Goal: Check status

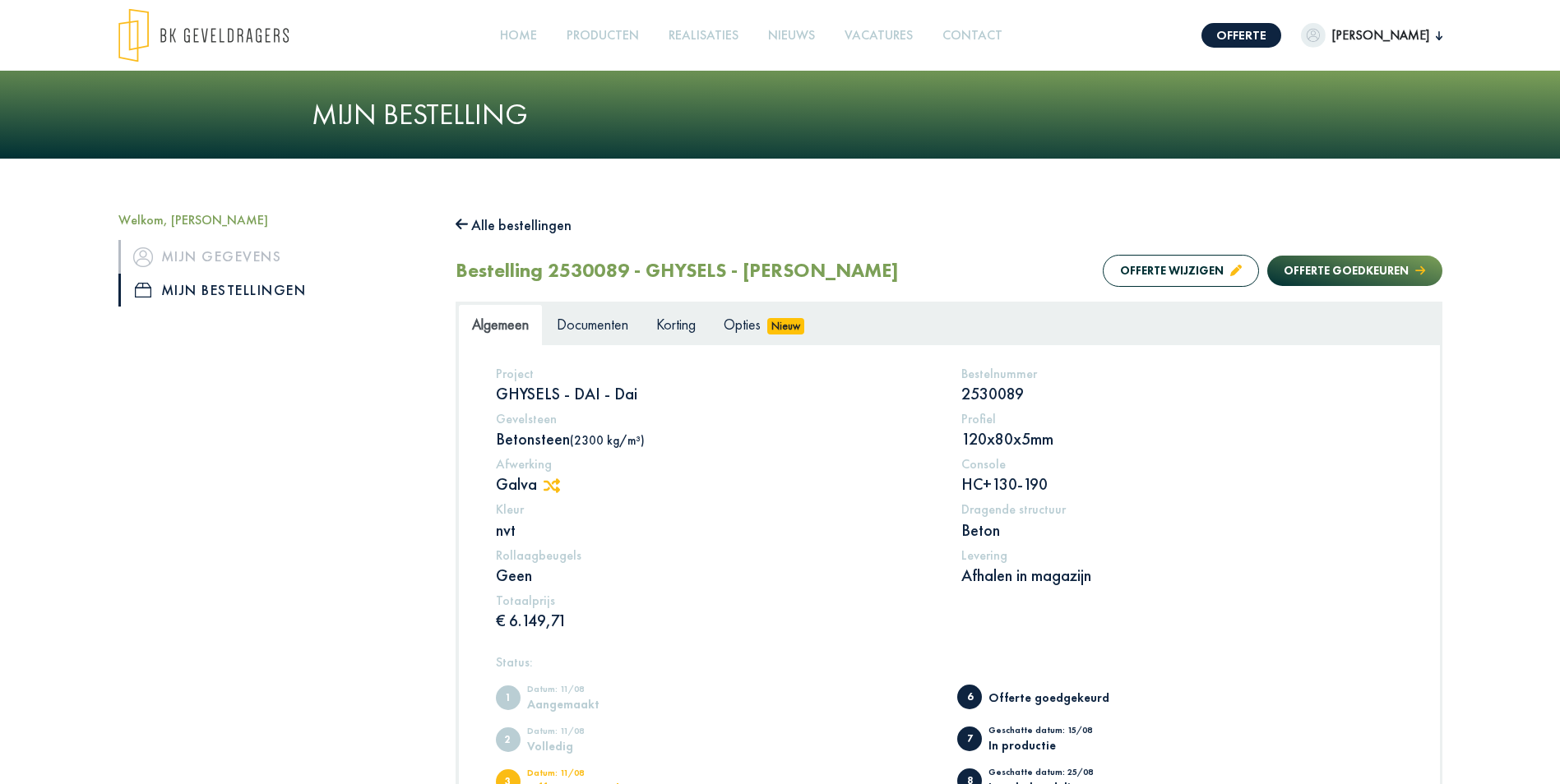
scroll to position [375, 0]
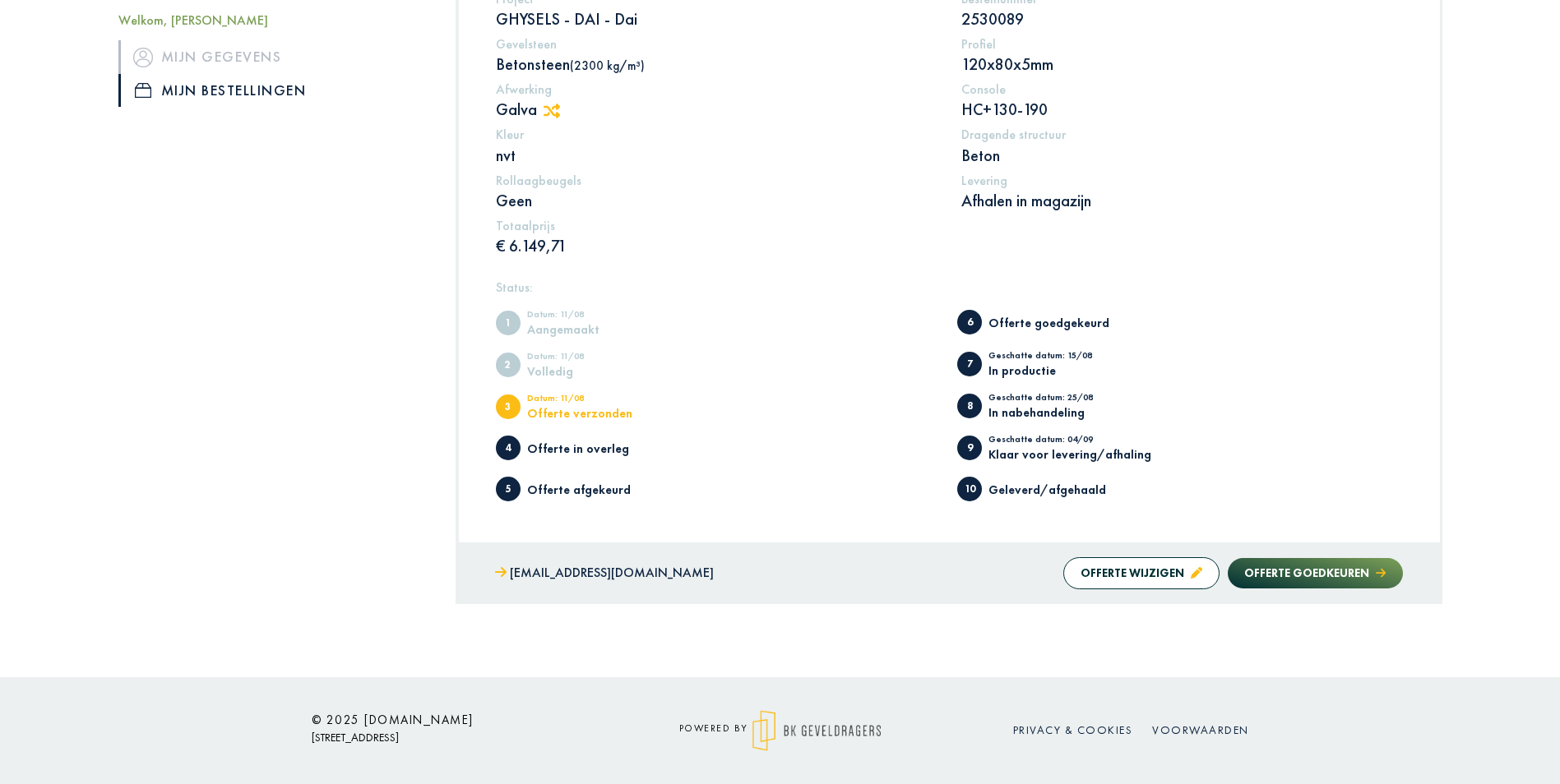
click at [1493, 87] on div "Welkom, [PERSON_NAME] Mijn gegevens Mijn bestellingen Alle bestellingen Bestell…" at bounding box center [780, 230] width 1560 height 894
click at [1467, 48] on div "Welkom, [PERSON_NAME] Mijn gegevens Mijn bestellingen Alle bestellingen Bestell…" at bounding box center [780, 230] width 1381 height 787
drag, startPoint x: 528, startPoint y: 287, endPoint x: 468, endPoint y: 287, distance: 60.0
click at [468, 287] on div "Project GHYSELS - DAI - Dai Bestelnummer 2530089 Gevelsteen Betonsteen (2300 kg…" at bounding box center [949, 256] width 981 height 572
drag, startPoint x: 468, startPoint y: 287, endPoint x: 596, endPoint y: 296, distance: 128.3
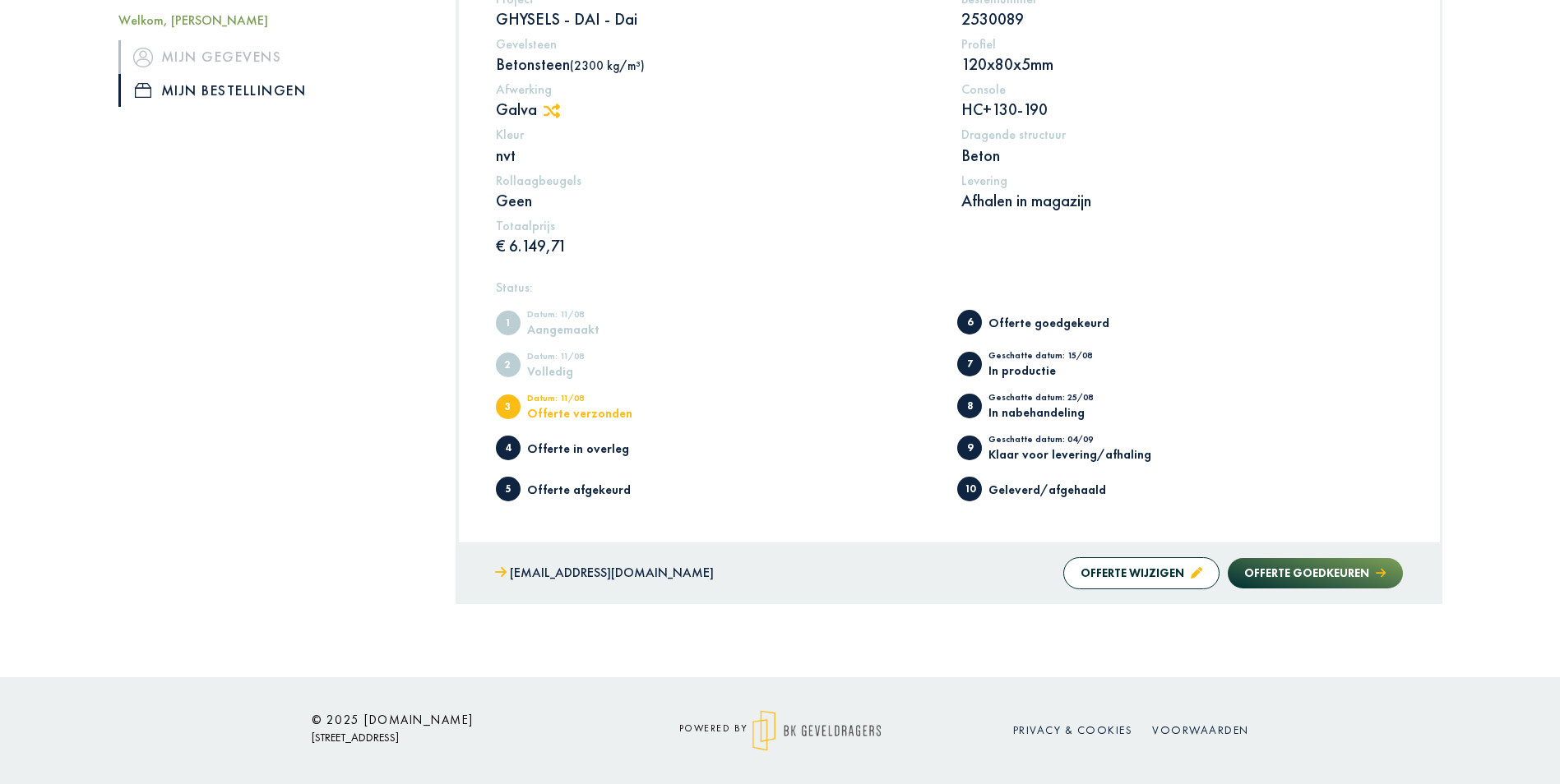
click at [596, 295] on h5 "Status:" at bounding box center [949, 288] width 907 height 16
drag, startPoint x: 496, startPoint y: 288, endPoint x: 545, endPoint y: 288, distance: 49.0
click at [545, 288] on h5 "Status:" at bounding box center [949, 288] width 907 height 16
drag, startPoint x: 545, startPoint y: 288, endPoint x: 726, endPoint y: 289, distance: 181.0
click at [726, 289] on h5 "Status:" at bounding box center [949, 288] width 907 height 16
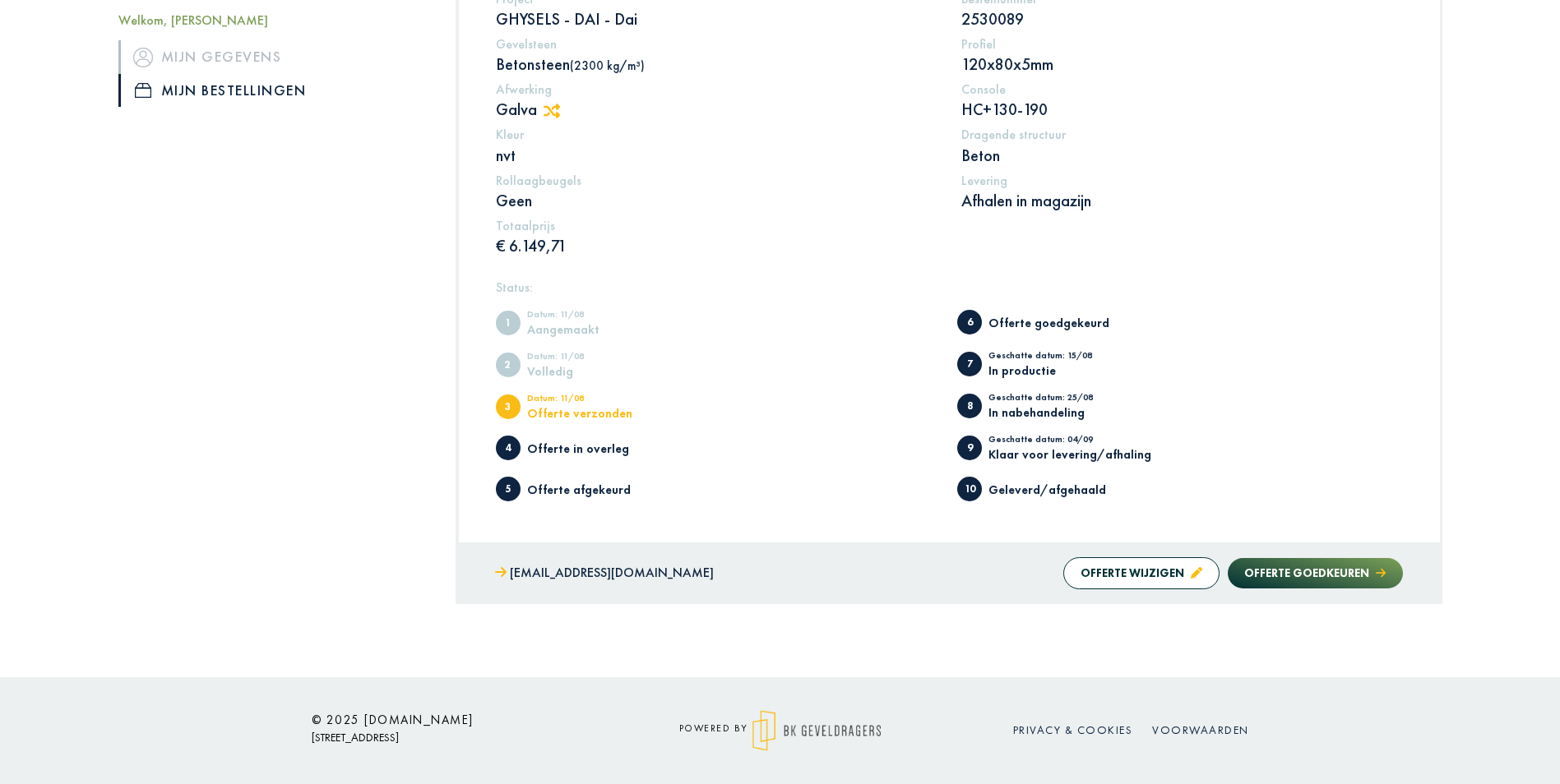
click at [1528, 156] on div "Welkom, [PERSON_NAME] Mijn gegevens Mijn bestellingen Alle bestellingen Bestell…" at bounding box center [780, 230] width 1560 height 894
click at [1456, 56] on div "Welkom, [PERSON_NAME] Mijn gegevens Mijn bestellingen Alle bestellingen Bestell…" at bounding box center [780, 230] width 1381 height 787
click at [1508, 55] on div "Welkom, [PERSON_NAME] Mijn gegevens Mijn bestellingen Alle bestellingen Bestell…" at bounding box center [780, 230] width 1560 height 894
click at [1492, 303] on div "Welkom, [PERSON_NAME] Mijn gegevens Mijn bestellingen Alle bestellingen Bestell…" at bounding box center [780, 230] width 1560 height 894
click at [1492, 232] on div "Welkom, [PERSON_NAME] Mijn gegevens Mijn bestellingen Alle bestellingen Bestell…" at bounding box center [780, 230] width 1560 height 894
